Goal: Task Accomplishment & Management: Manage account settings

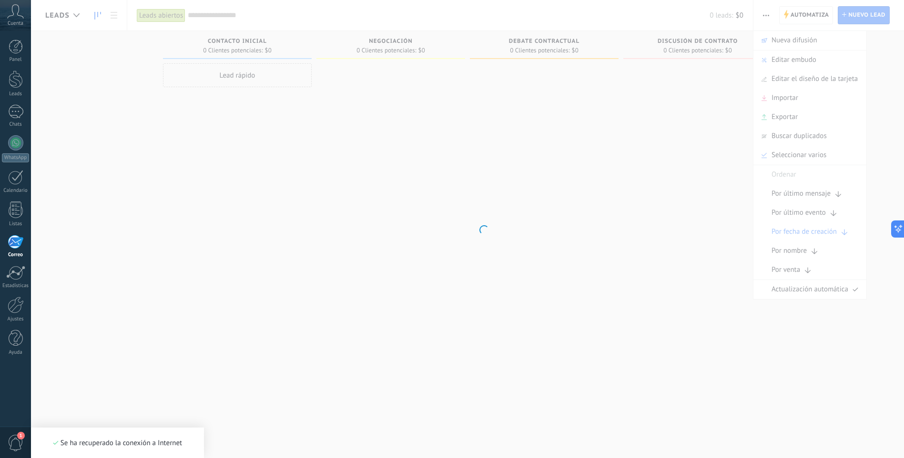
click at [9, 12] on icon at bounding box center [15, 11] width 17 height 14
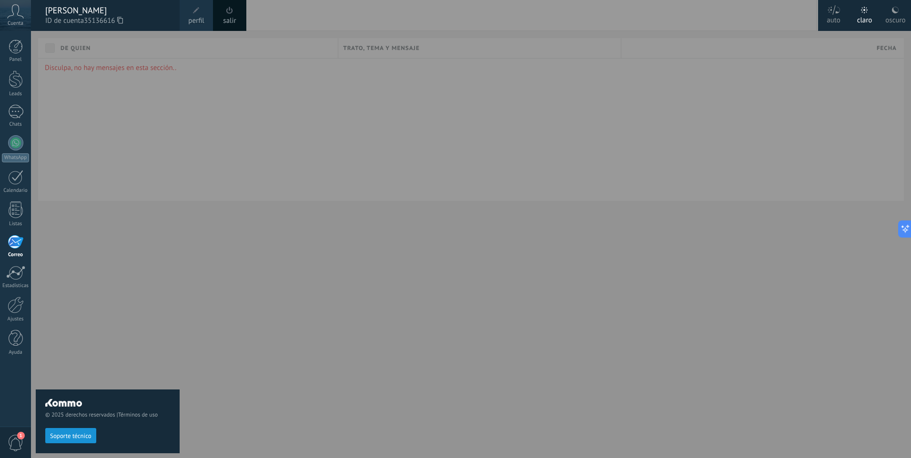
click at [203, 16] on span "perfil" at bounding box center [196, 21] width 16 height 10
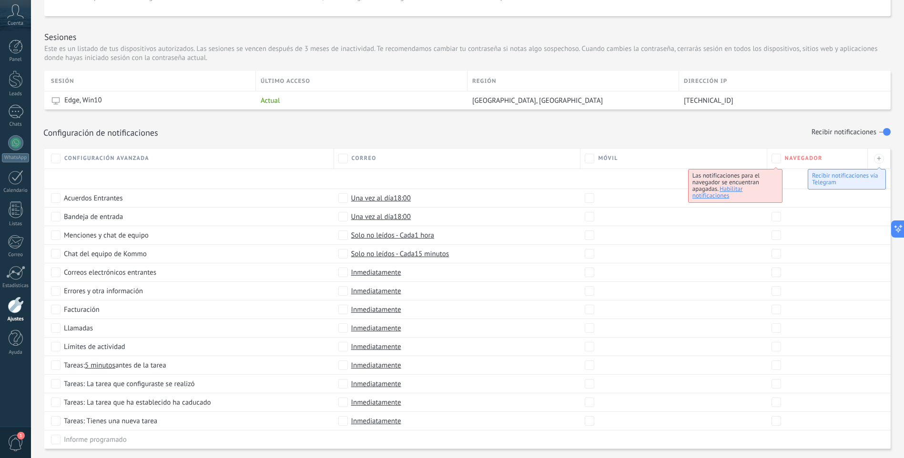
scroll to position [322, 0]
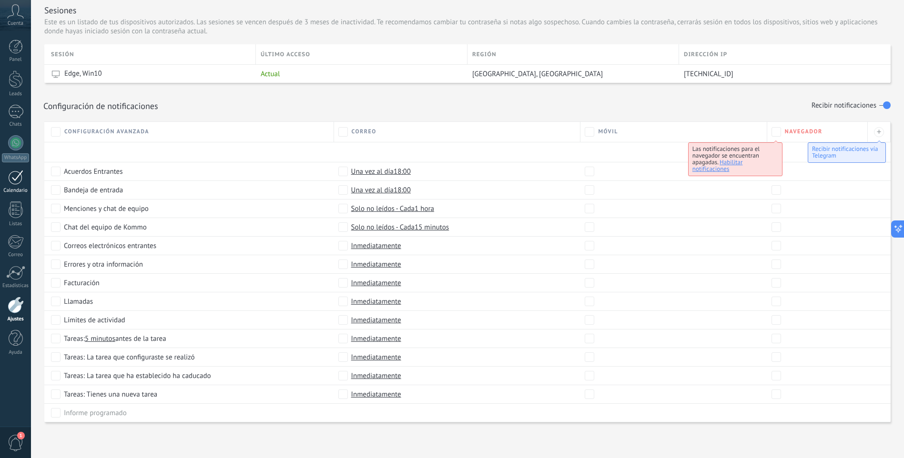
click at [20, 181] on div at bounding box center [15, 177] width 15 height 15
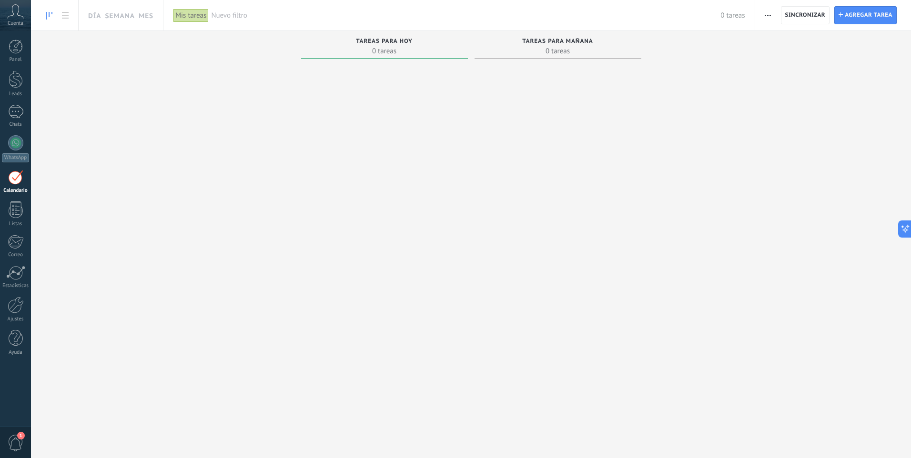
click at [771, 18] on span "button" at bounding box center [768, 15] width 6 height 18
click at [20, 47] on div at bounding box center [16, 47] width 14 height 14
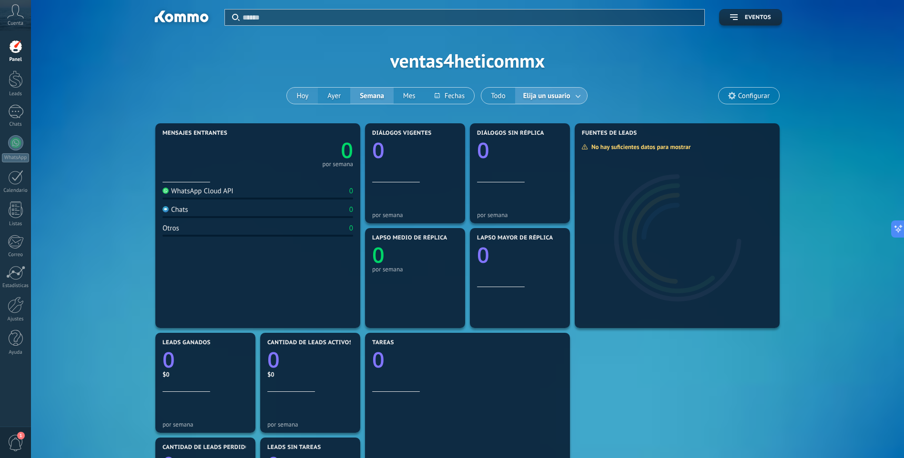
click at [307, 94] on button "Hoy" at bounding box center [302, 96] width 31 height 16
click at [407, 97] on button "Mes" at bounding box center [409, 96] width 31 height 16
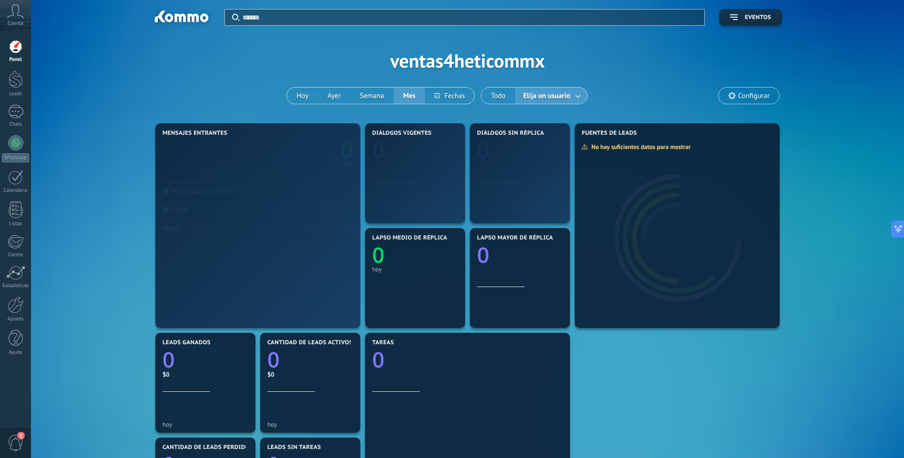
click at [563, 97] on span "Elija un usuario" at bounding box center [546, 96] width 51 height 13
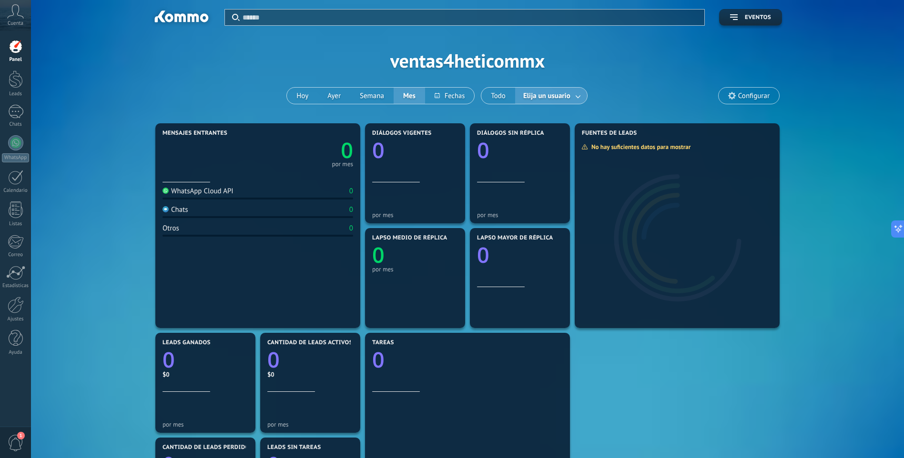
click at [581, 96] on link at bounding box center [578, 96] width 17 height 16
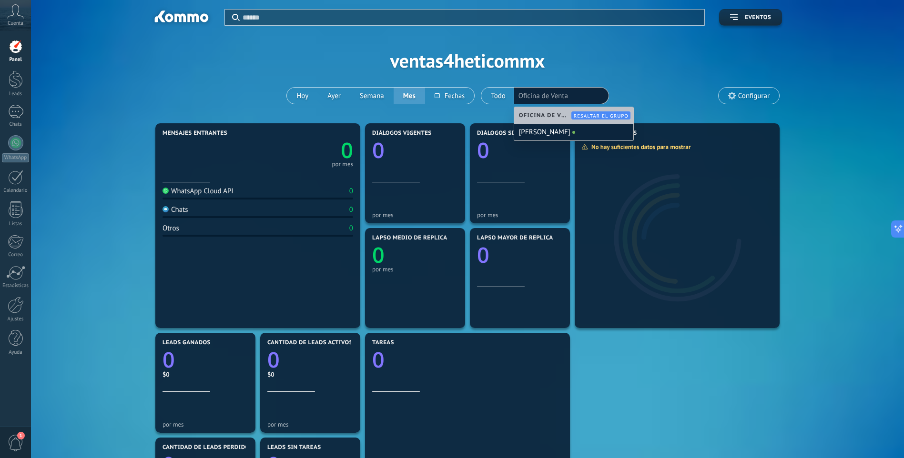
click at [640, 87] on div "Aplicar Eventos ventas4heticommx [DATE] [DATE] Semana Mes Todo Elija un usuario…" at bounding box center [467, 60] width 844 height 121
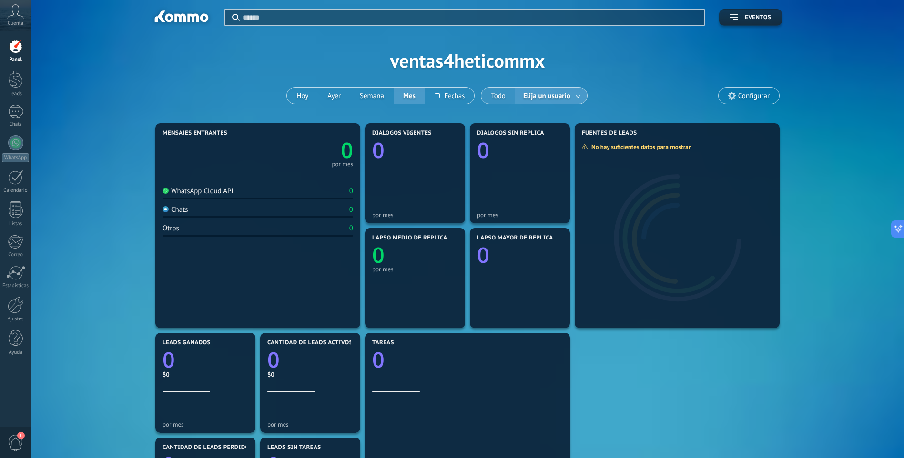
click at [499, 95] on button "Todo" at bounding box center [498, 96] width 34 height 16
click at [755, 99] on span "Configurar" at bounding box center [753, 96] width 31 height 8
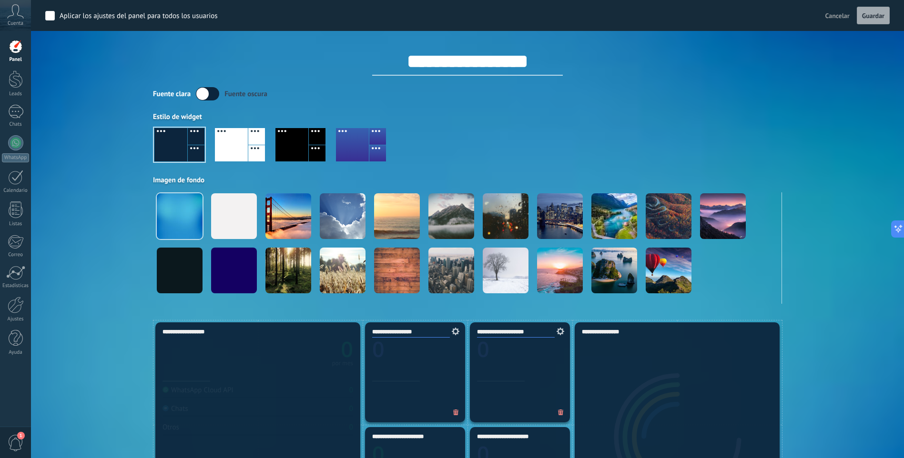
click at [845, 13] on span "Cancelar" at bounding box center [837, 15] width 24 height 9
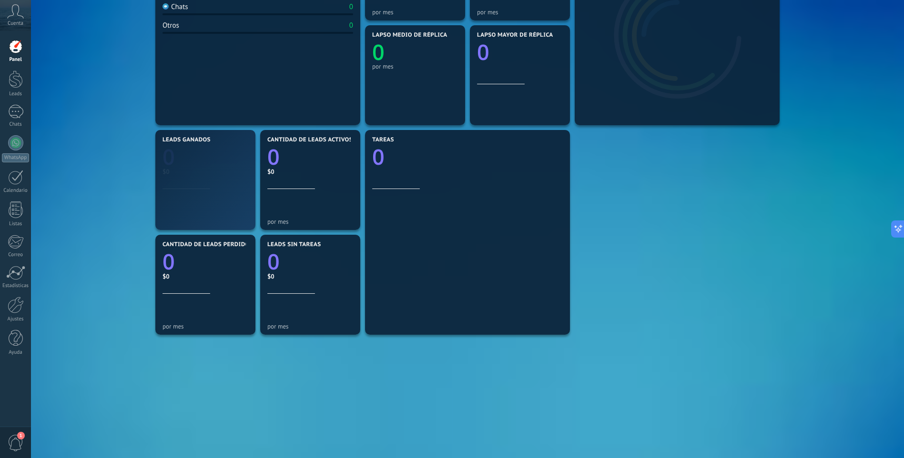
scroll to position [216, 0]
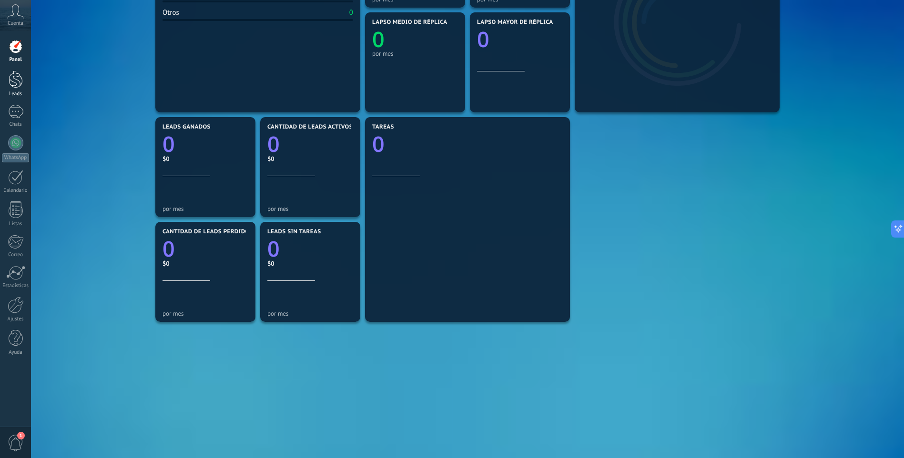
click at [15, 83] on div at bounding box center [16, 80] width 14 height 18
